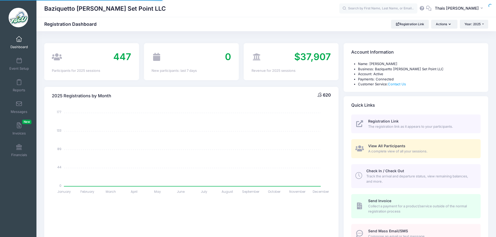
select select
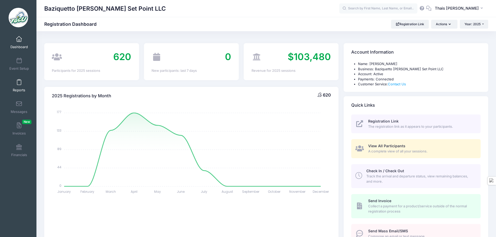
click at [16, 88] on span "Reports" at bounding box center [19, 90] width 12 height 4
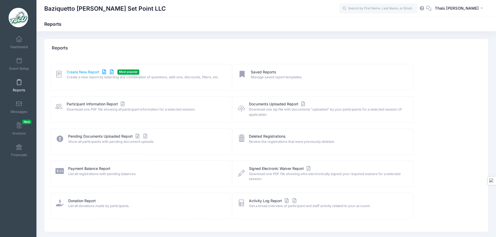
click at [85, 73] on link "Create New Report" at bounding box center [91, 71] width 48 height 5
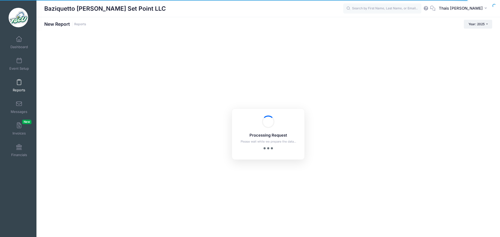
checkbox input "true"
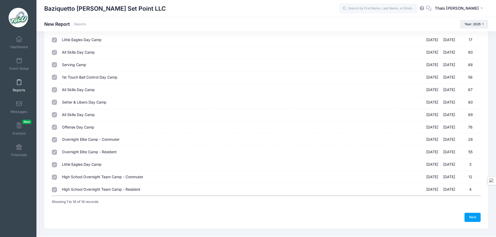
scroll to position [67, 0]
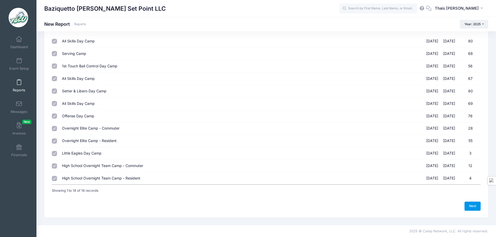
click at [472, 204] on link "Next" at bounding box center [472, 206] width 16 height 9
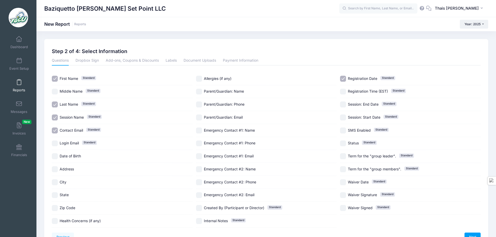
click at [57, 118] on input "Session Name Standard" at bounding box center [55, 117] width 6 height 6
checkbox input "false"
click at [200, 90] on input "Parent/Guardian: Name" at bounding box center [199, 92] width 6 height 6
checkbox input "true"
click at [345, 77] on input "Registration Date Standard" at bounding box center [343, 79] width 6 height 6
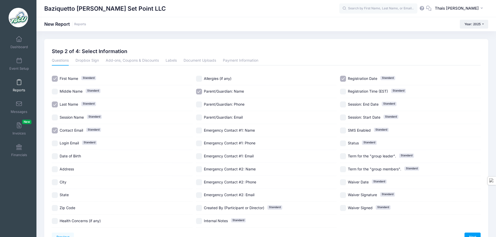
checkbox input "false"
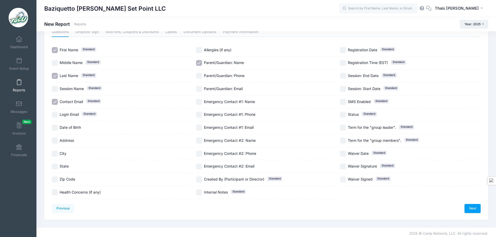
scroll to position [31, 0]
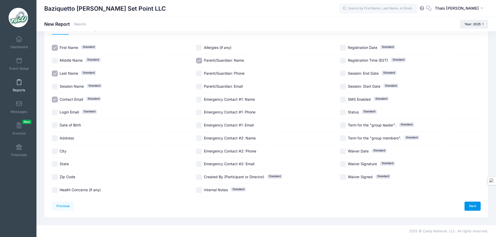
click at [475, 206] on link "Next" at bounding box center [472, 206] width 16 height 9
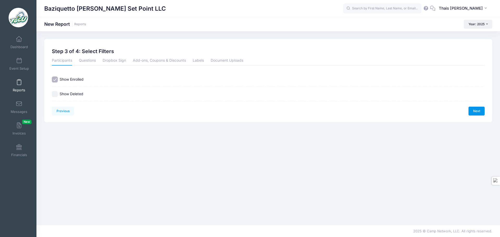
click at [476, 112] on link "Next" at bounding box center [476, 111] width 16 height 9
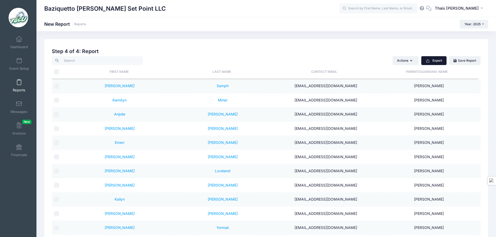
click at [437, 61] on button "Export" at bounding box center [433, 60] width 25 height 9
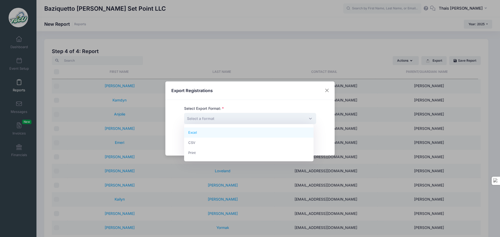
click at [244, 118] on span "Select a format" at bounding box center [250, 118] width 132 height 11
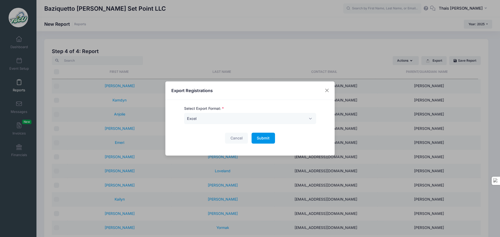
click at [257, 137] on span "Submit" at bounding box center [263, 138] width 13 height 4
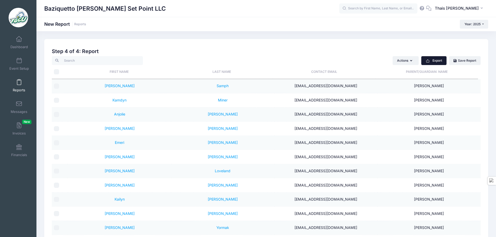
click at [428, 61] on icon "button" at bounding box center [427, 61] width 4 height 4
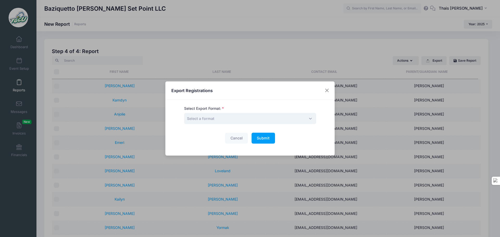
click at [229, 120] on span "Select a format" at bounding box center [250, 118] width 132 height 11
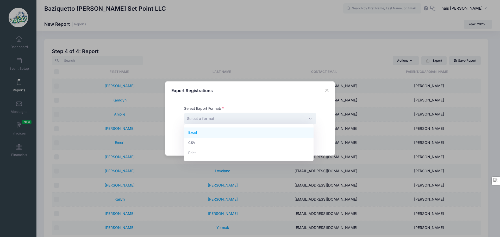
select select "excel"
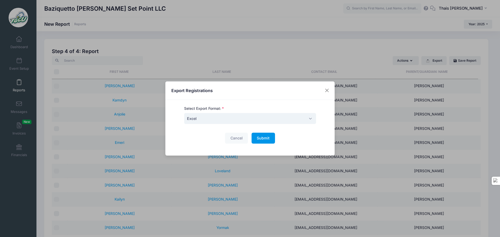
click at [264, 135] on button "Submit Please wait..." at bounding box center [262, 138] width 23 height 11
